Goal: Information Seeking & Learning: Learn about a topic

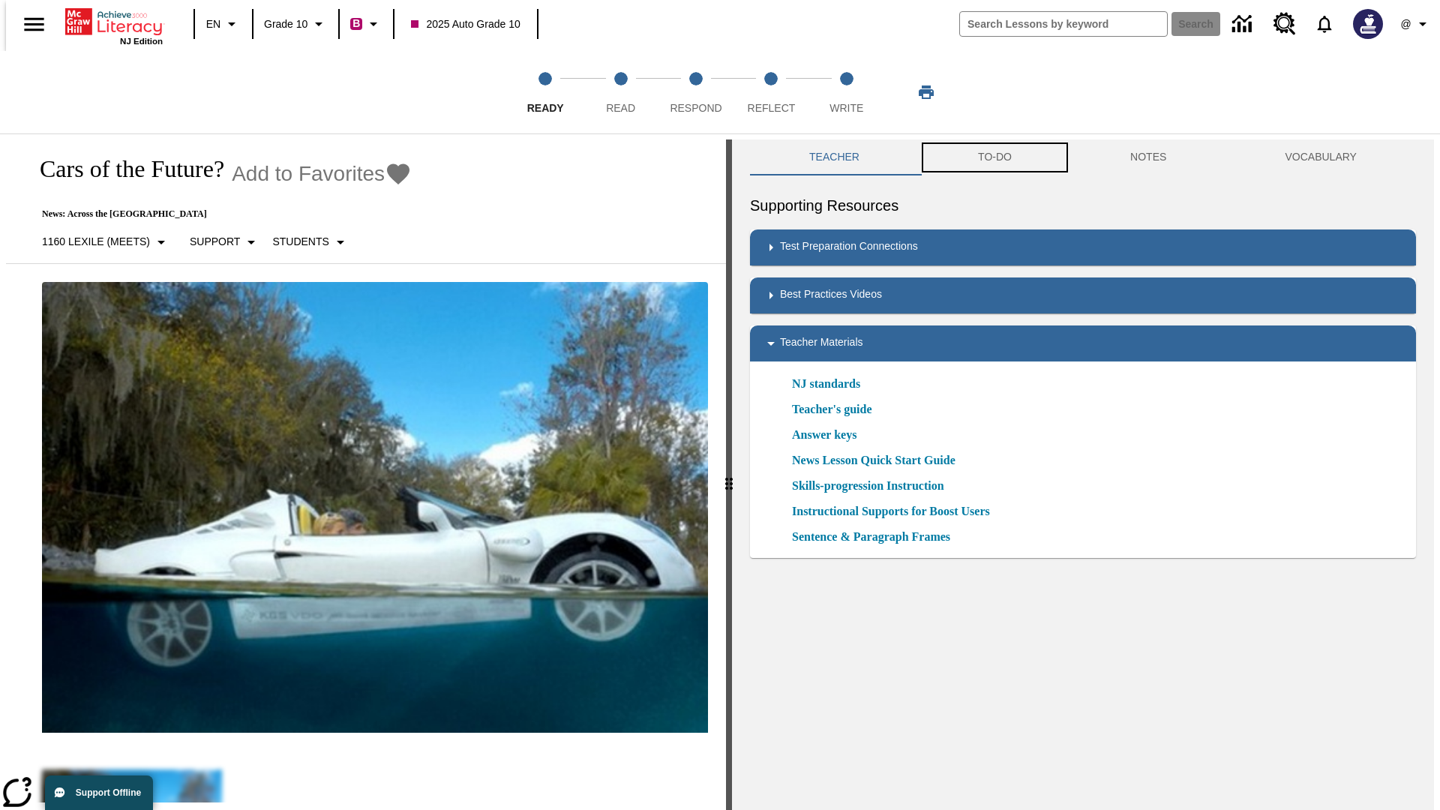
click at [994, 158] on button "TO-DO" at bounding box center [995, 158] width 152 height 36
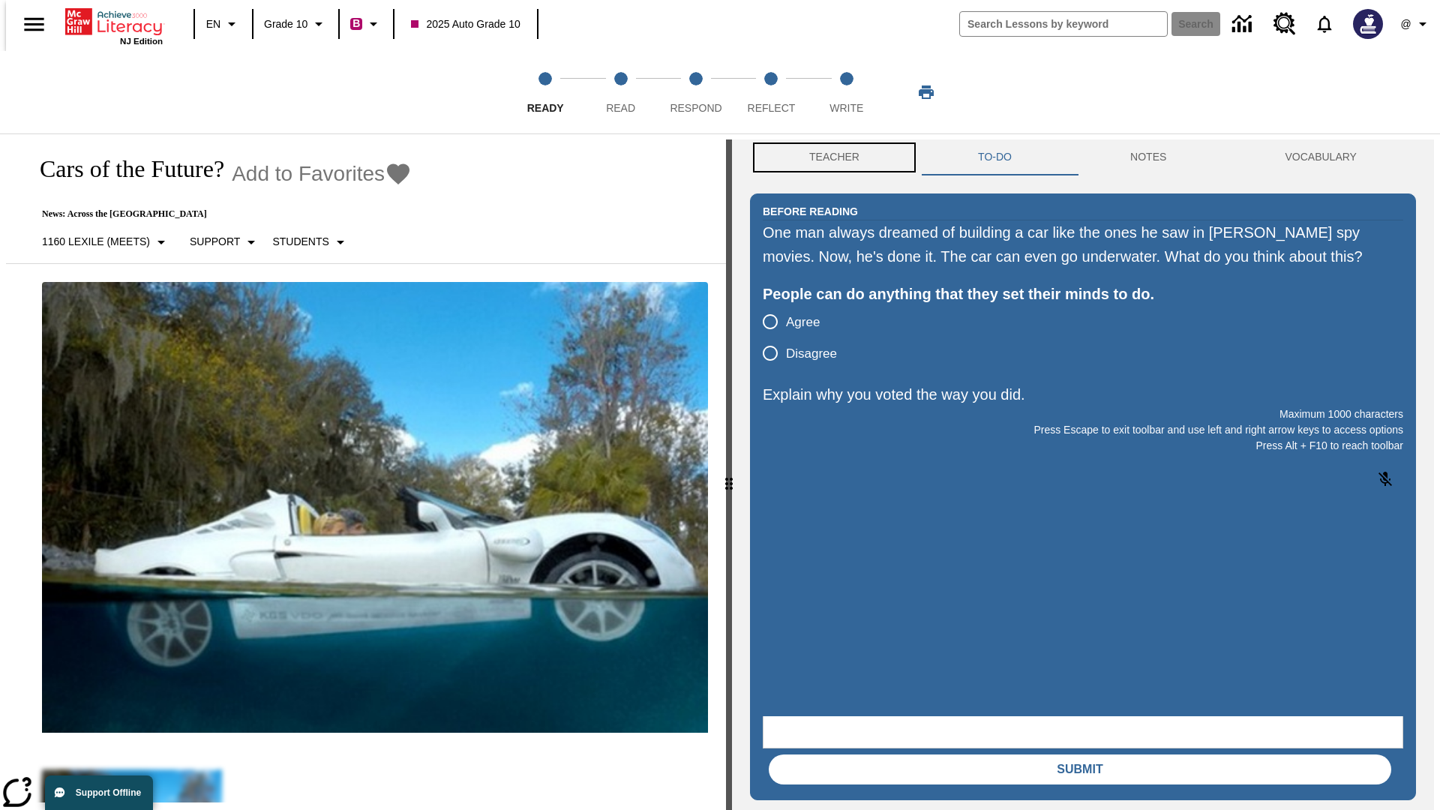
scroll to position [1, 0]
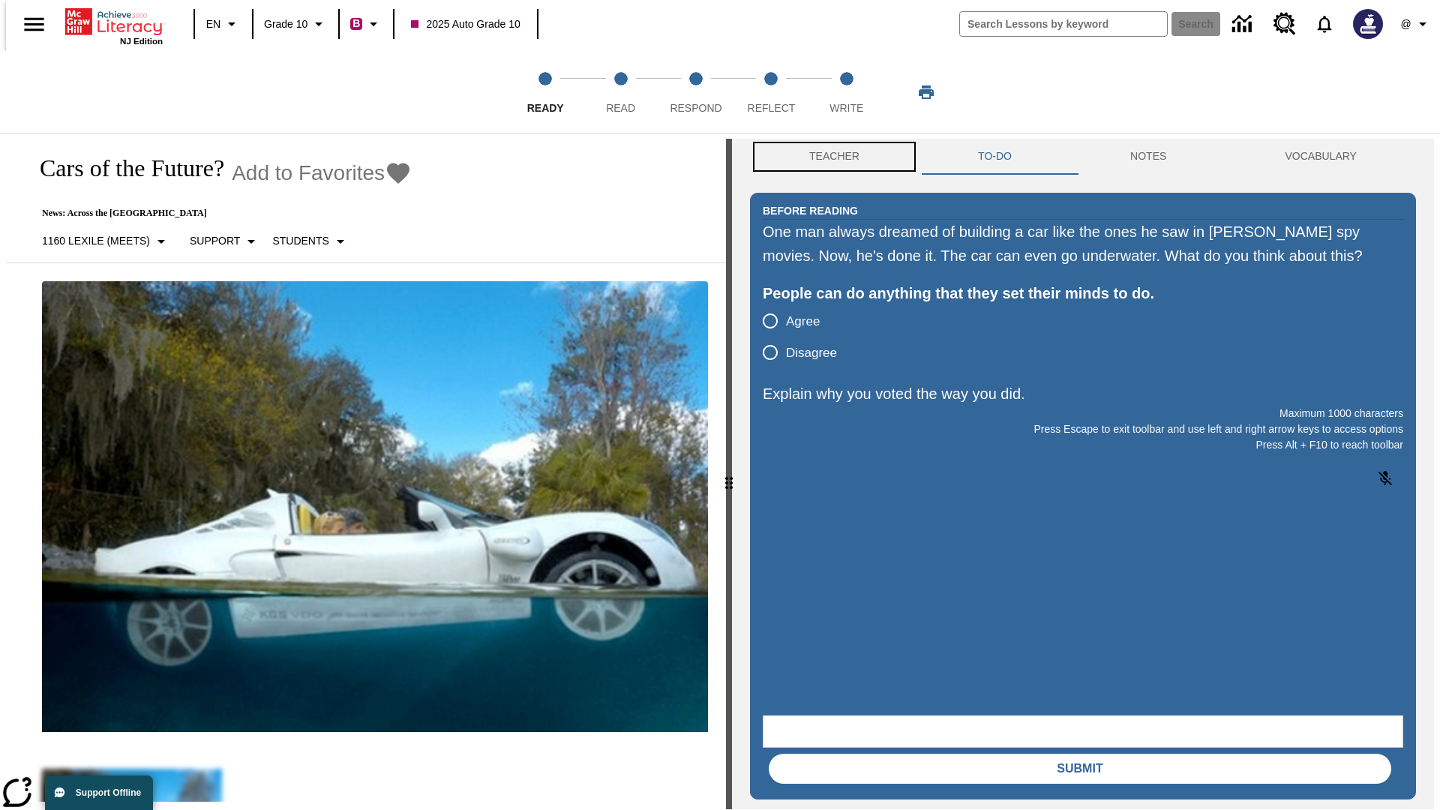
click at [830, 158] on button "Teacher" at bounding box center [834, 157] width 169 height 36
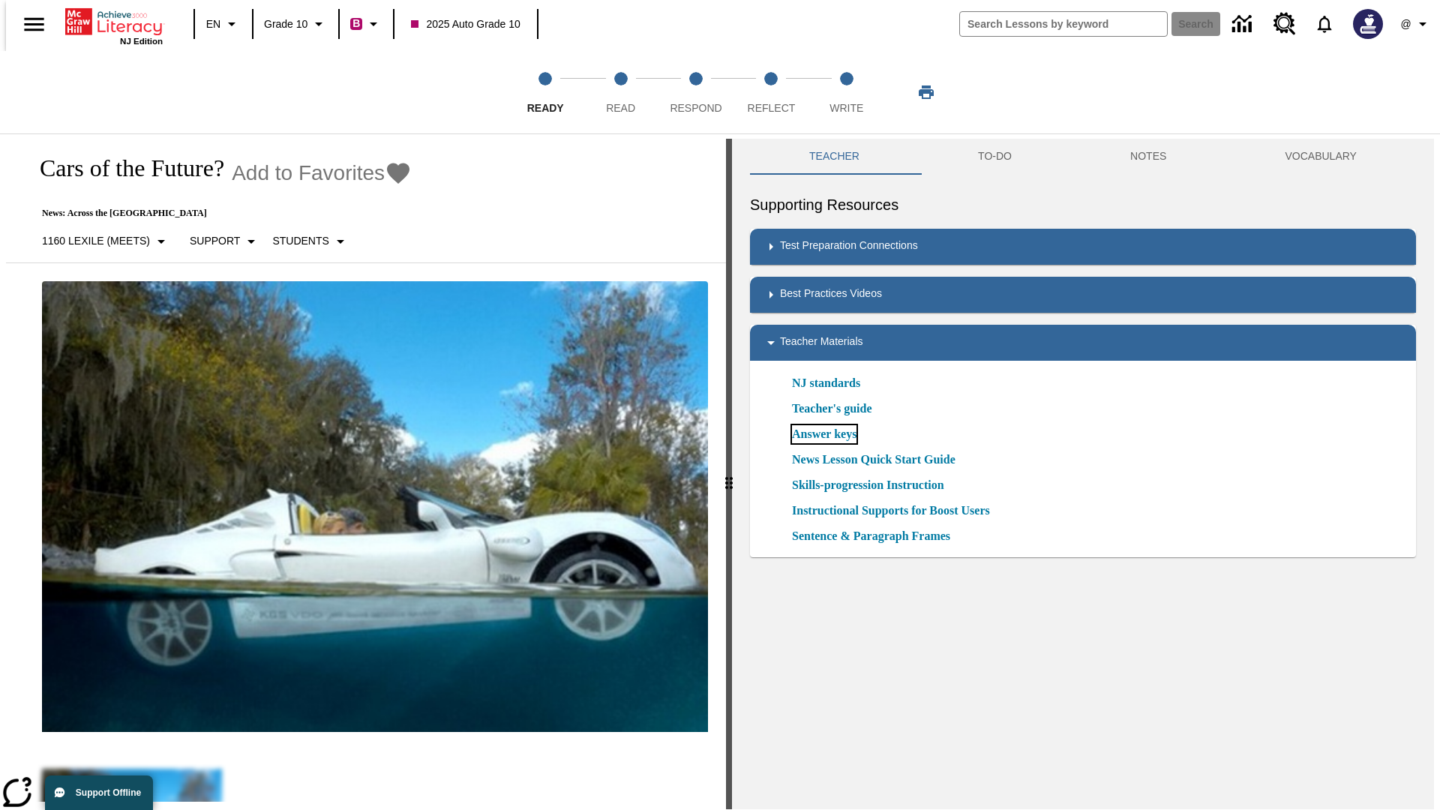
click at [824, 434] on link "Answer keys" at bounding box center [824, 434] width 65 height 18
click at [620, 92] on span "Read" at bounding box center [620, 102] width 29 height 27
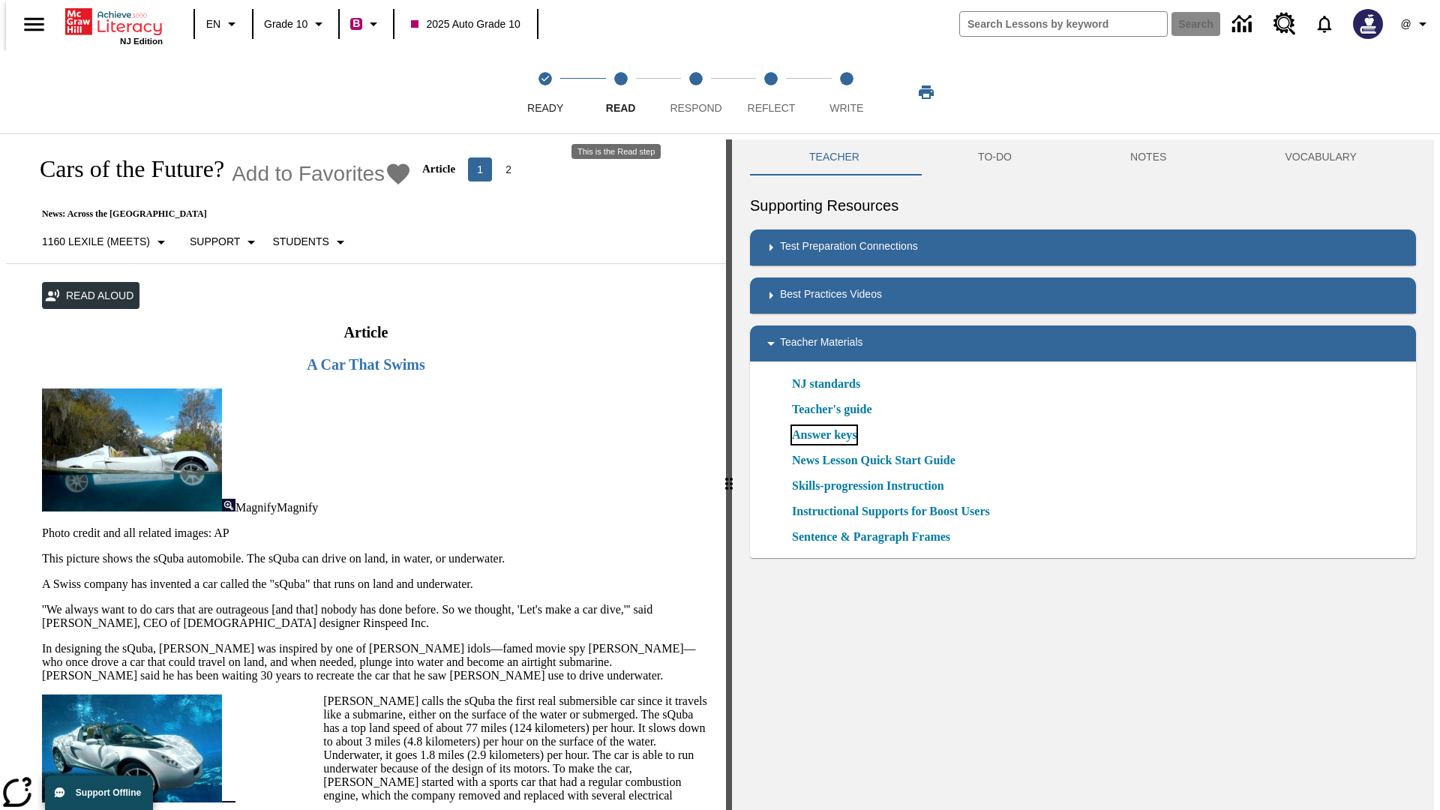
click at [824, 435] on link "Answer keys" at bounding box center [824, 435] width 65 height 18
click at [696, 92] on span "Respond" at bounding box center [696, 102] width 52 height 27
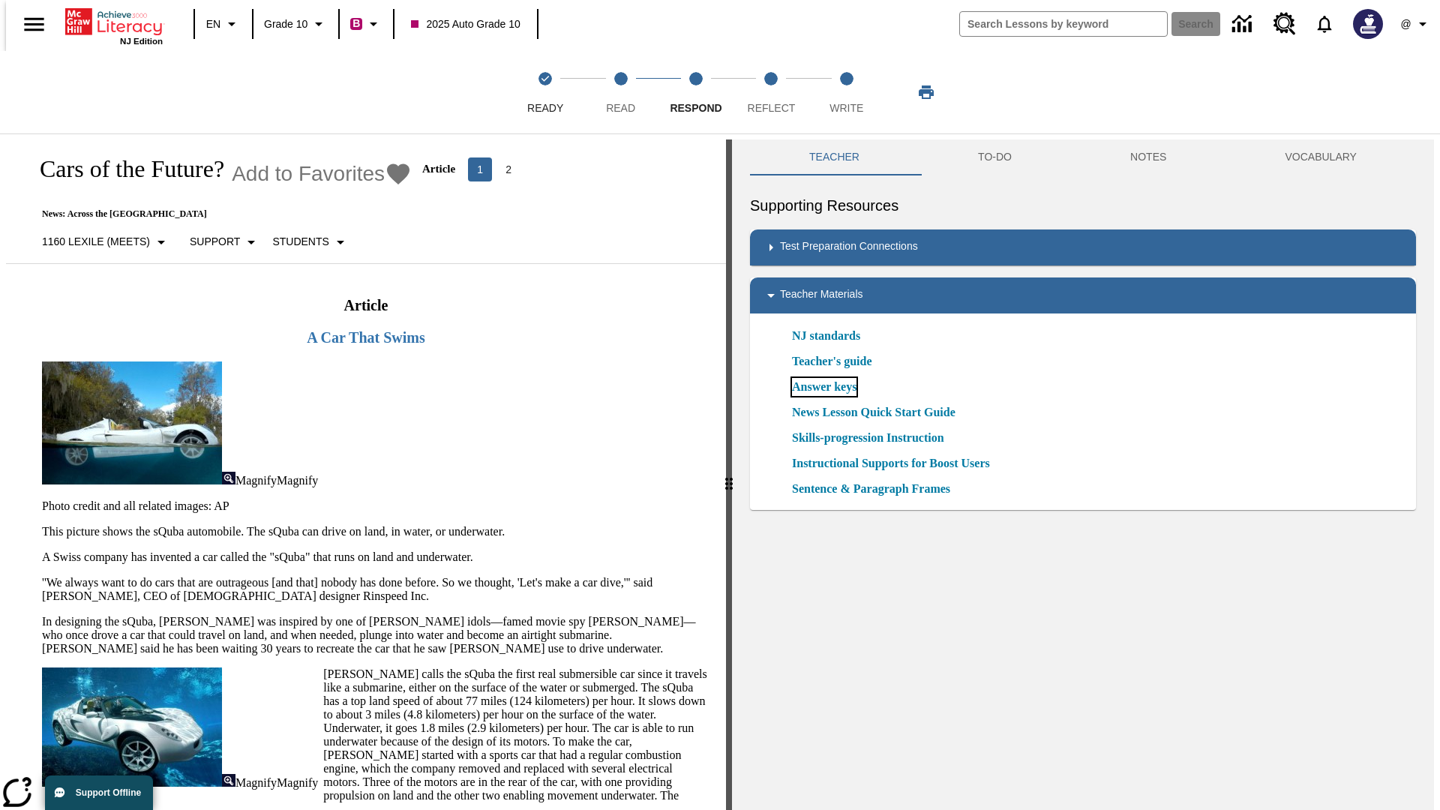
click at [824, 387] on link "Answer keys" at bounding box center [824, 387] width 65 height 18
click at [771, 92] on span "Reflect" at bounding box center [772, 102] width 48 height 27
